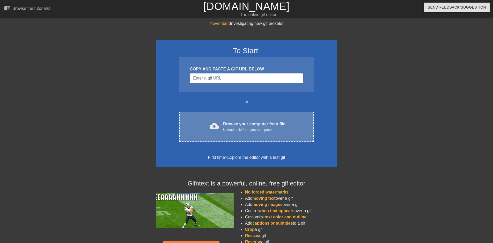
click at [244, 123] on div "Browse your computer for a file Upload a file from your computer" at bounding box center [254, 126] width 62 height 11
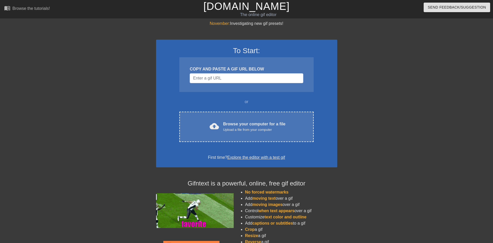
click at [456, 79] on div "November: Investigating new gif presets! To Start: COPY AND PASTE A GIF URL BEL…" at bounding box center [246, 146] width 493 height 253
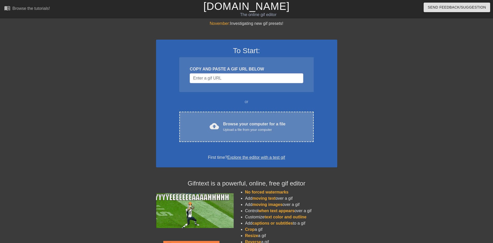
click at [234, 120] on div "cloud_upload Browse your computer for a file Upload a file from your computer C…" at bounding box center [246, 127] width 134 height 30
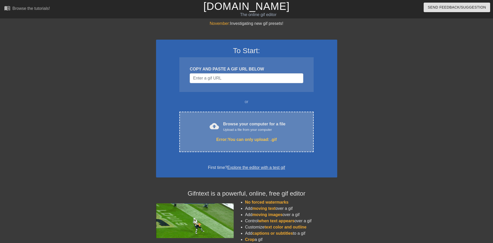
click at [241, 132] on div "Upload a file from your computer" at bounding box center [254, 129] width 62 height 5
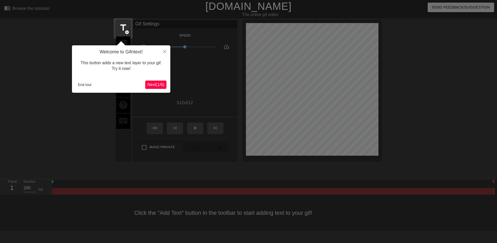
click at [158, 86] on span "Next ( 1 / 6 )" at bounding box center [155, 84] width 17 height 4
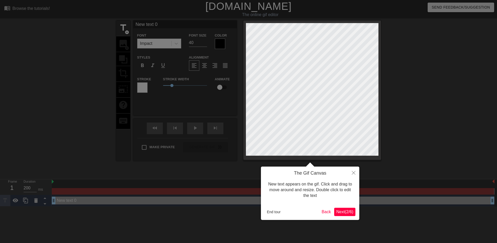
click at [349, 210] on span "Next ( 2 / 6 )" at bounding box center [344, 211] width 17 height 4
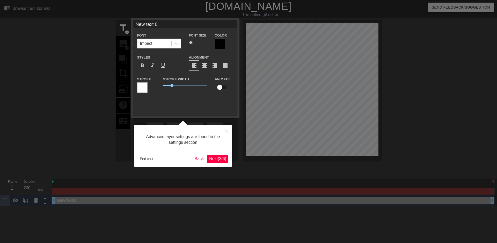
click at [223, 160] on span "Next ( 3 / 6 )" at bounding box center [217, 158] width 17 height 4
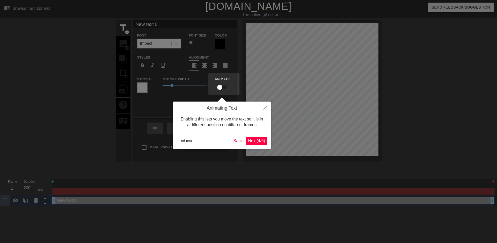
click at [254, 139] on span "Next ( 4 / 6 )" at bounding box center [256, 140] width 17 height 4
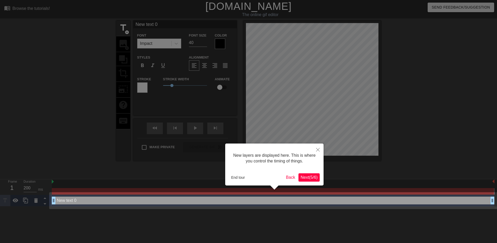
click at [305, 175] on span "Next ( 5 / 6 )" at bounding box center [308, 177] width 17 height 4
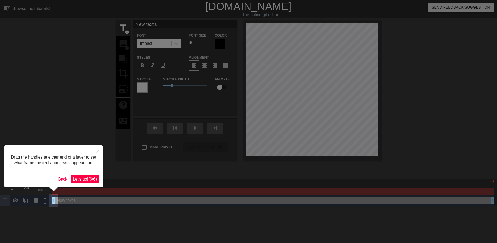
click at [91, 176] on button "Let's go! ( 6 / 6 )" at bounding box center [85, 179] width 28 height 8
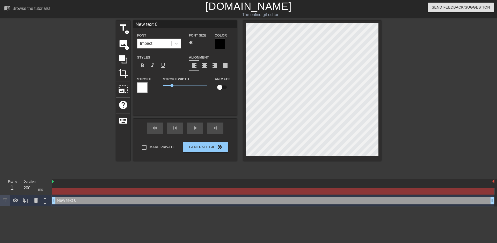
scroll to position [1, 1]
type input "G"
type textarea "G"
type input "GG"
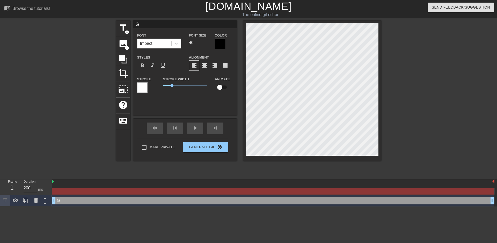
type textarea "GG"
type input "GG!"
type textarea "GG!"
type input "89"
click at [205, 41] on input "89" at bounding box center [198, 43] width 18 height 8
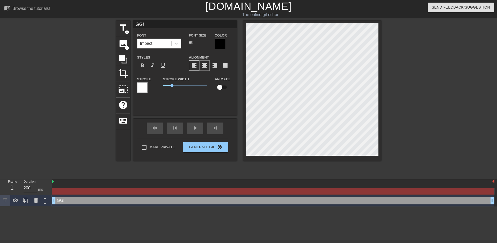
click at [203, 65] on span "format_align_center" at bounding box center [204, 65] width 6 height 6
click at [217, 127] on span "skip_next" at bounding box center [215, 128] width 6 height 6
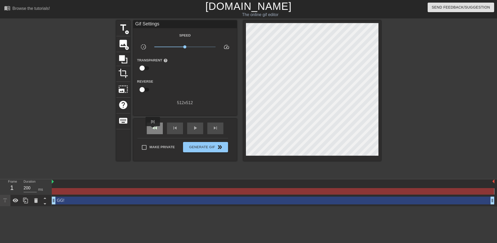
click at [153, 130] on span "fast_rewind" at bounding box center [155, 128] width 6 height 6
click at [178, 126] on div "skip_previous" at bounding box center [175, 128] width 16 height 12
click at [57, 191] on div at bounding box center [273, 191] width 442 height 6
click at [61, 200] on div "GG! drag_handle drag_handle" at bounding box center [273, 200] width 442 height 8
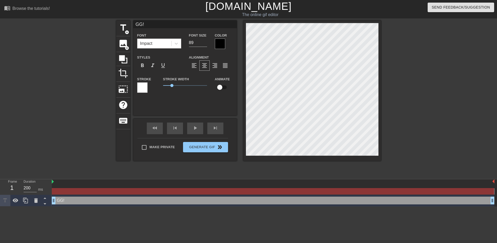
click at [71, 201] on div "GG! drag_handle drag_handle" at bounding box center [273, 200] width 442 height 8
click at [121, 103] on span "help" at bounding box center [123, 105] width 10 height 10
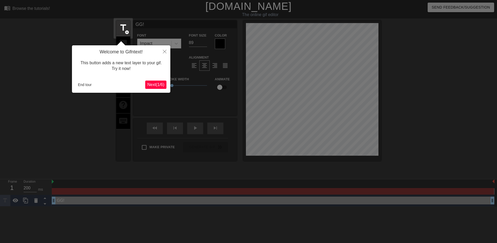
click at [157, 84] on span "Next ( 1 / 6 )" at bounding box center [155, 84] width 17 height 4
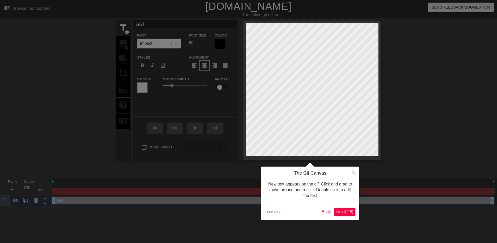
click at [346, 212] on span "Next ( 2 / 6 )" at bounding box center [344, 211] width 17 height 4
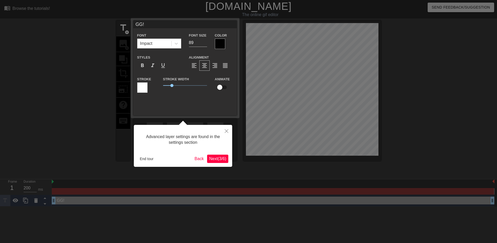
click at [216, 158] on span "Next ( 3 / 6 )" at bounding box center [217, 158] width 17 height 4
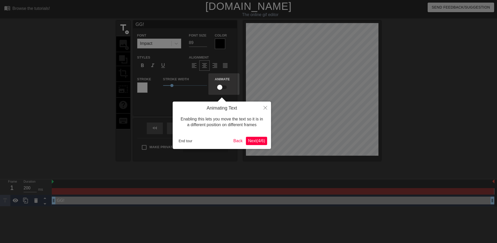
click at [258, 142] on span "Next ( 4 / 6 )" at bounding box center [256, 140] width 17 height 4
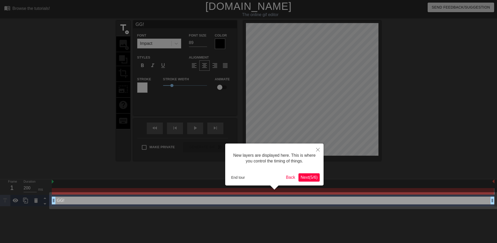
click at [310, 179] on span "Next ( 5 / 6 )" at bounding box center [308, 177] width 17 height 4
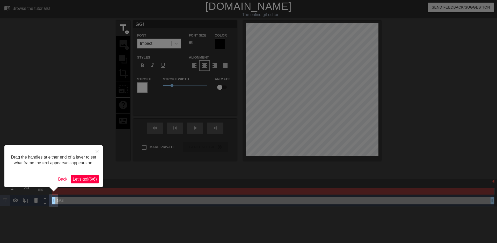
click at [91, 180] on span "Let's go! ( 6 / 6 )" at bounding box center [85, 179] width 24 height 4
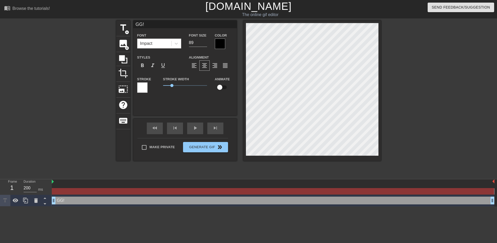
scroll to position [1, 1]
click at [222, 86] on input "checkbox" at bounding box center [219, 87] width 29 height 10
checkbox input "true"
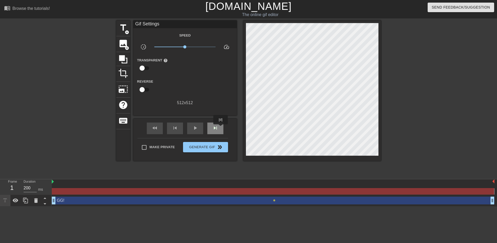
click at [221, 128] on div "skip_next" at bounding box center [215, 128] width 16 height 12
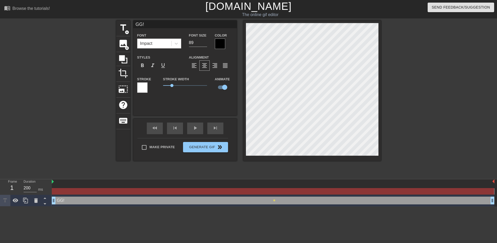
click at [64, 200] on div "GG! drag_handle drag_handle" at bounding box center [273, 200] width 442 height 8
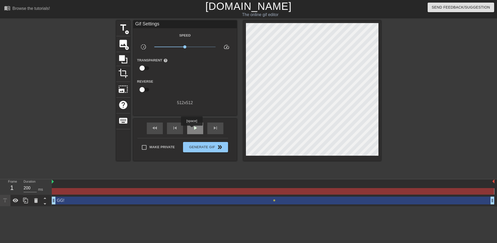
click at [191, 129] on div "play_arrow" at bounding box center [195, 128] width 16 height 12
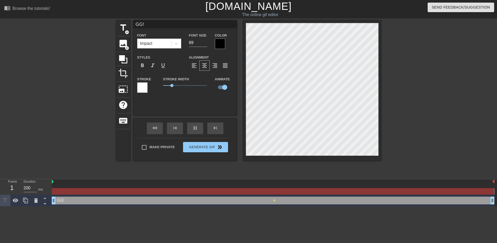
drag, startPoint x: 494, startPoint y: 181, endPoint x: 478, endPoint y: 182, distance: 16.3
click at [211, 128] on div "skip_next" at bounding box center [215, 128] width 16 height 12
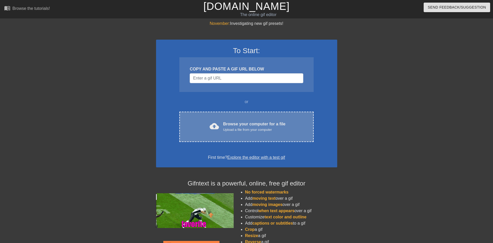
click at [243, 127] on div "Upload a file from your computer" at bounding box center [254, 129] width 62 height 5
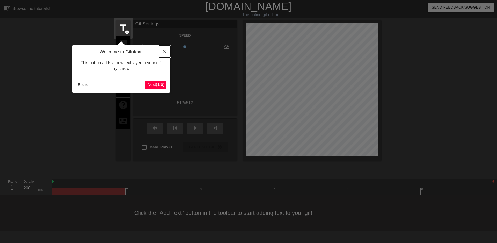
click at [165, 53] on icon "Close" at bounding box center [165, 52] width 4 height 4
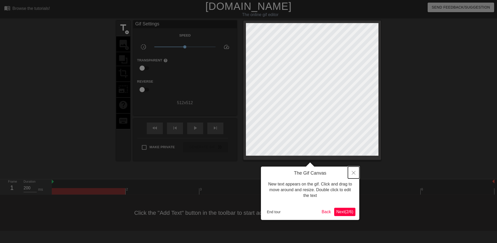
click at [353, 172] on icon "Close" at bounding box center [354, 173] width 4 height 4
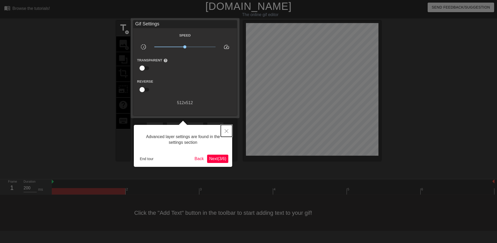
click at [224, 130] on button "Close" at bounding box center [226, 131] width 11 height 12
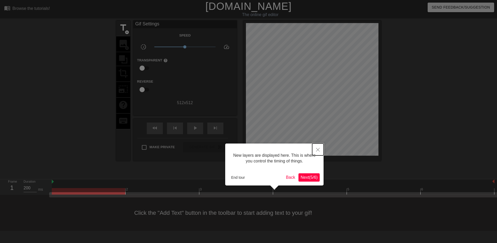
click at [316, 151] on icon "Close" at bounding box center [318, 150] width 4 height 4
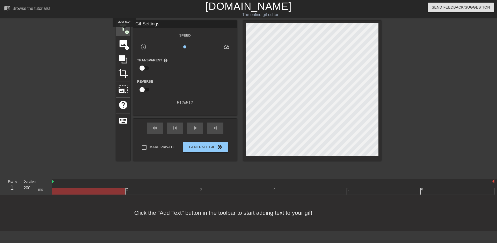
click at [124, 31] on span "title" at bounding box center [123, 28] width 10 height 10
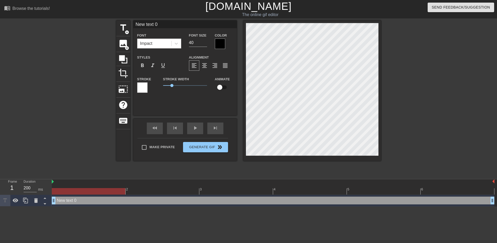
scroll to position [1, 1]
type input "G"
type textarea "G"
type input "GG"
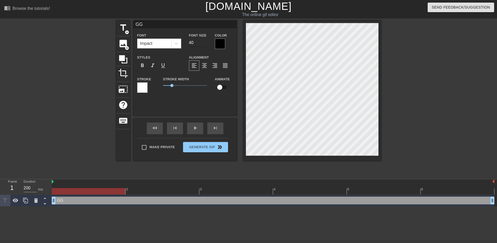
type textarea "GG"
type input "111"
click at [205, 41] on input "111" at bounding box center [198, 43] width 18 height 8
click at [145, 88] on div at bounding box center [142, 87] width 10 height 10
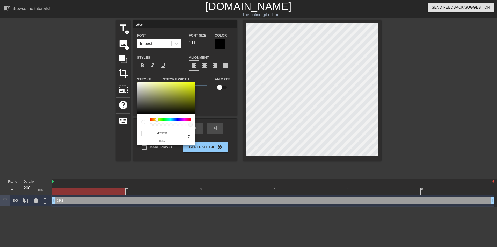
click at [157, 120] on div at bounding box center [171, 119] width 42 height 3
type input "#EEFF00"
drag, startPoint x: 186, startPoint y: 88, endPoint x: 202, endPoint y: 82, distance: 17.1
click at [204, 73] on div "#EEFF00 hex" at bounding box center [248, 123] width 497 height 247
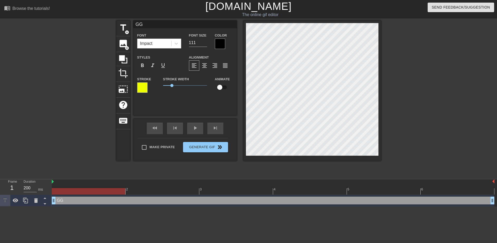
click at [221, 87] on input "checkbox" at bounding box center [219, 87] width 29 height 10
checkbox input "true"
click at [217, 129] on span "skip_next" at bounding box center [215, 128] width 6 height 6
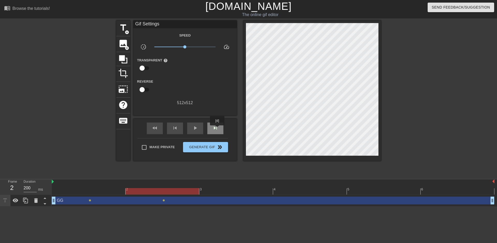
click at [217, 129] on span "skip_next" at bounding box center [215, 128] width 6 height 6
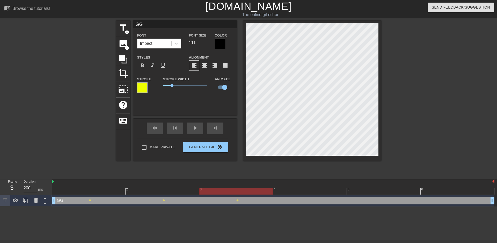
click at [322, 190] on div at bounding box center [273, 191] width 442 height 6
click at [356, 191] on div at bounding box center [273, 191] width 442 height 6
click at [440, 191] on div at bounding box center [273, 191] width 442 height 6
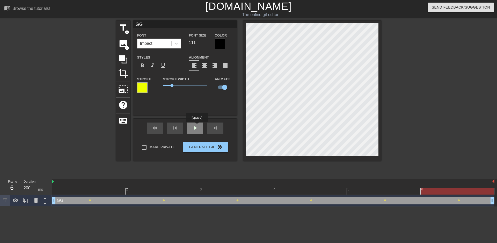
click at [197, 126] on span "play_arrow" at bounding box center [195, 128] width 6 height 6
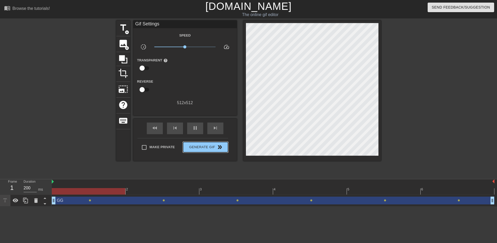
drag, startPoint x: 217, startPoint y: 148, endPoint x: 155, endPoint y: 157, distance: 62.2
click at [155, 158] on div "Make Private Generate Gif double_arrow" at bounding box center [182, 148] width 91 height 20
drag, startPoint x: 155, startPoint y: 157, endPoint x: 153, endPoint y: 156, distance: 2.9
click at [155, 157] on div "Make Private Generate Gif double_arrow" at bounding box center [182, 148] width 91 height 20
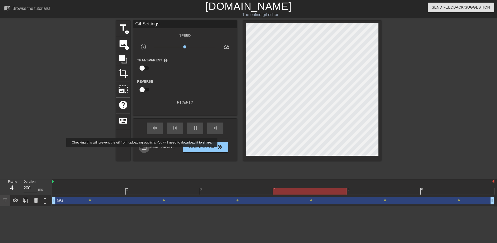
click at [143, 151] on input "Make Private" at bounding box center [144, 147] width 11 height 11
checkbox input "true"
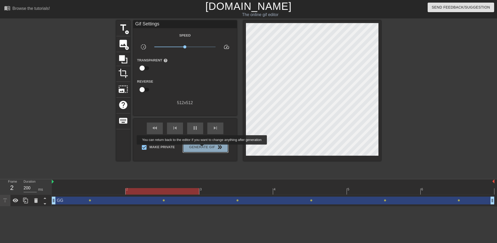
click at [202, 148] on span "Generate Gif double_arrow" at bounding box center [205, 147] width 41 height 6
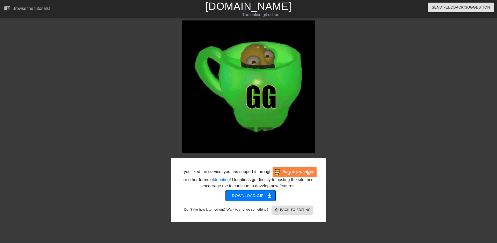
click at [256, 195] on span "Download gif get_app" at bounding box center [251, 195] width 38 height 7
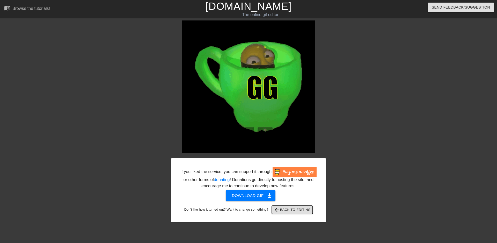
click at [300, 207] on span "arrow_back Back to Editing" at bounding box center [292, 209] width 37 height 6
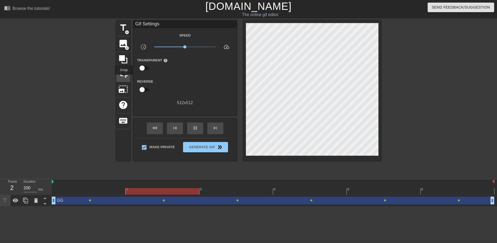
click at [124, 78] on div "crop" at bounding box center [123, 74] width 14 height 16
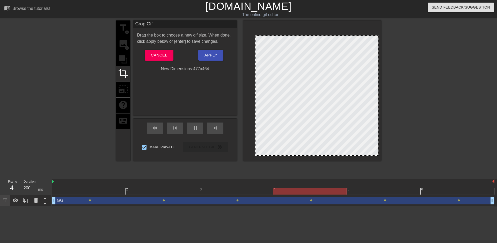
drag, startPoint x: 247, startPoint y: 24, endPoint x: 256, endPoint y: 36, distance: 15.4
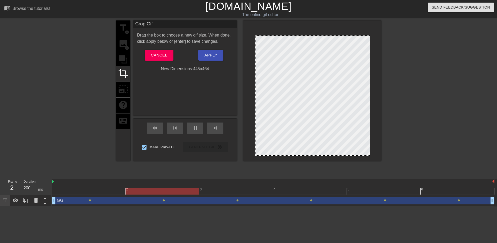
drag, startPoint x: 377, startPoint y: 154, endPoint x: 368, endPoint y: 134, distance: 22.0
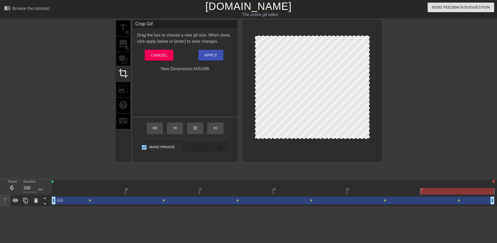
drag, startPoint x: 312, startPoint y: 154, endPoint x: 318, endPoint y: 137, distance: 17.8
click at [215, 53] on span "Apply" at bounding box center [210, 55] width 13 height 7
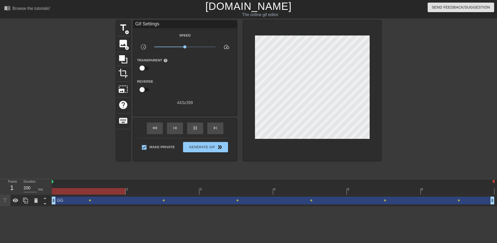
click at [143, 69] on input "checkbox" at bounding box center [141, 68] width 29 height 10
checkbox input "true"
click at [185, 67] on div at bounding box center [185, 68] width 10 height 10
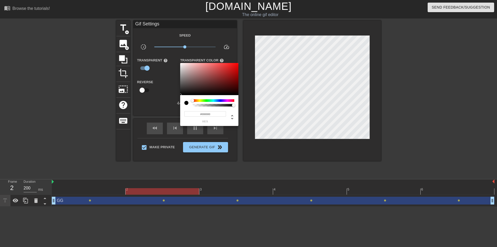
click at [171, 80] on div at bounding box center [248, 123] width 497 height 247
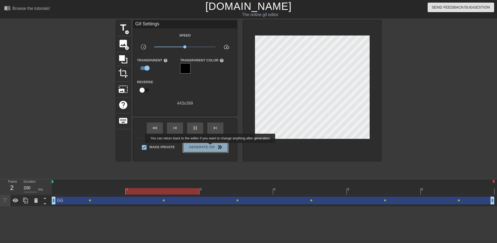
click at [211, 146] on span "Generate Gif double_arrow" at bounding box center [205, 147] width 41 height 6
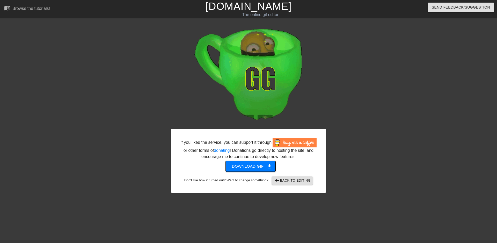
click at [269, 168] on span "get_app" at bounding box center [269, 166] width 6 height 6
